Goal: Navigation & Orientation: Find specific page/section

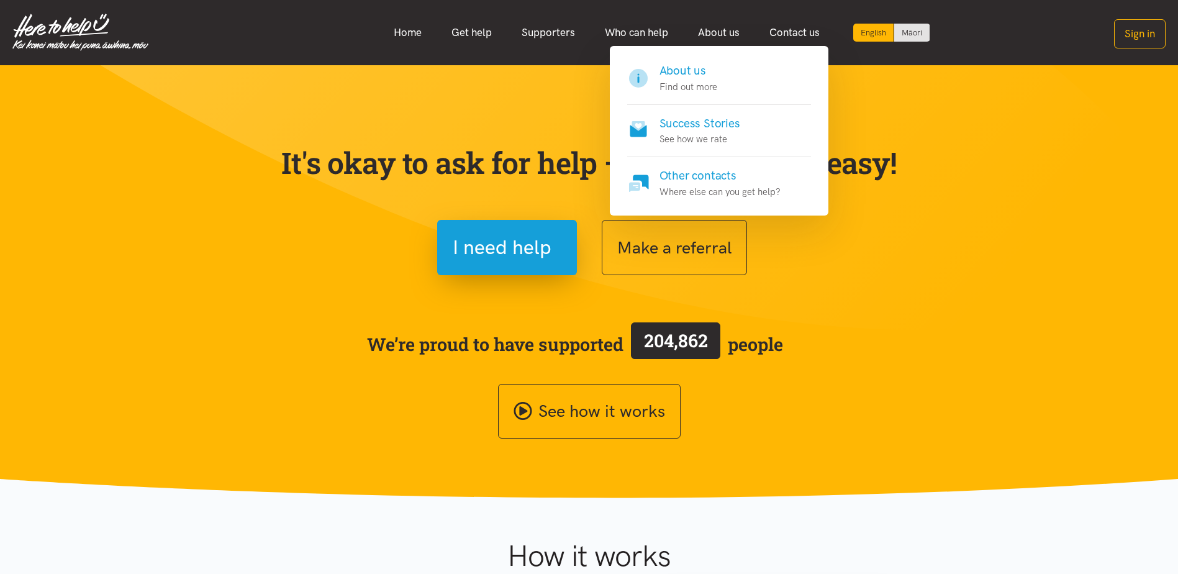
click at [691, 68] on h4 "About us" at bounding box center [689, 70] width 58 height 17
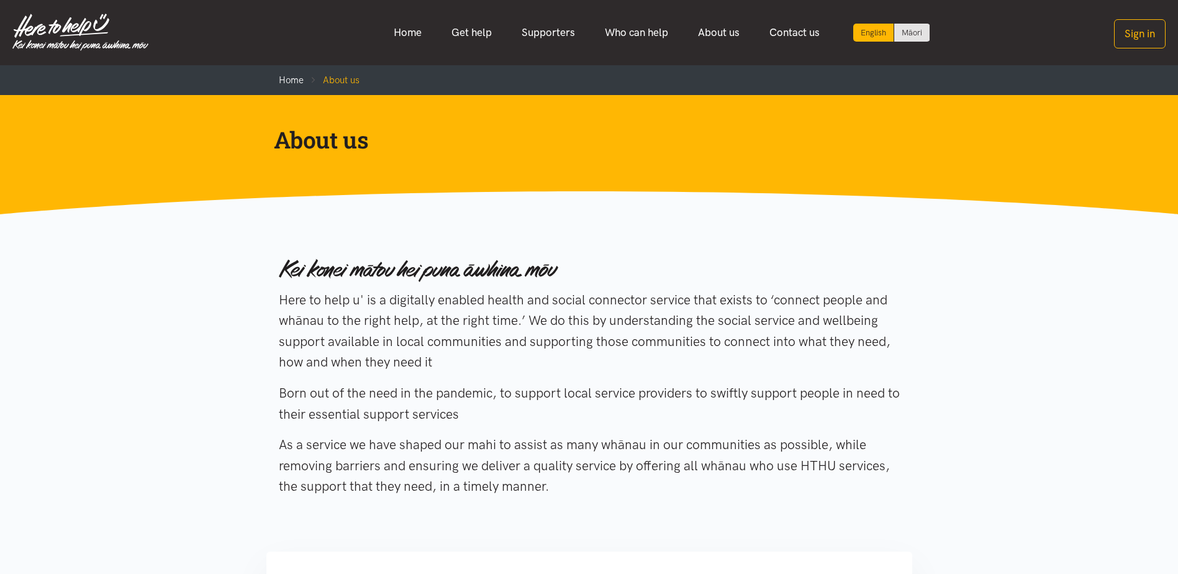
click at [532, 29] on link "Supporters" at bounding box center [548, 32] width 83 height 27
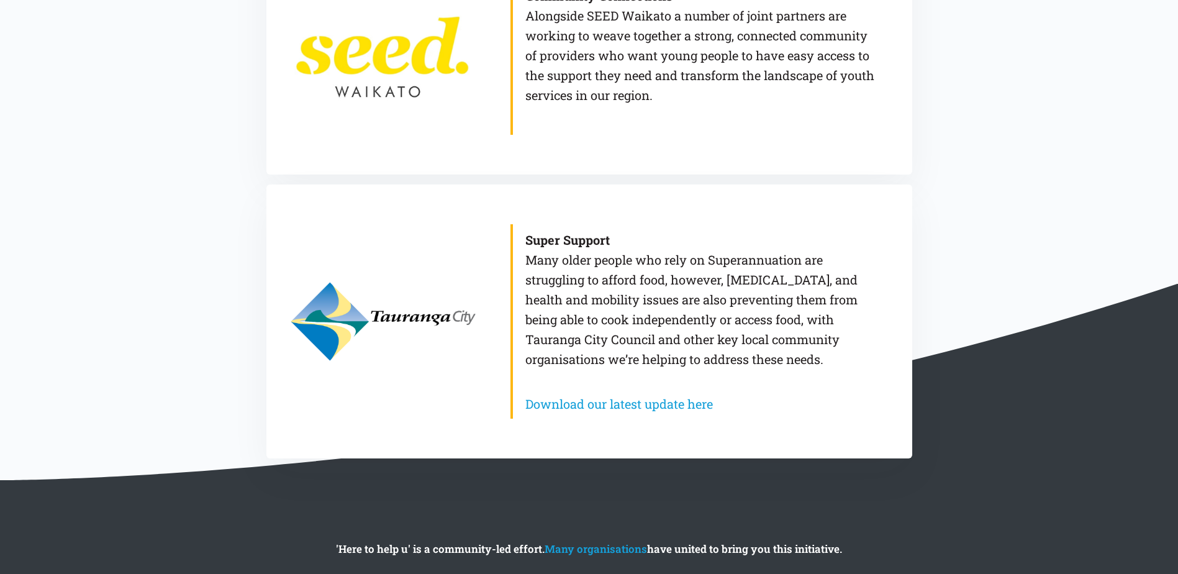
scroll to position [1118, 0]
